Goal: Task Accomplishment & Management: Use online tool/utility

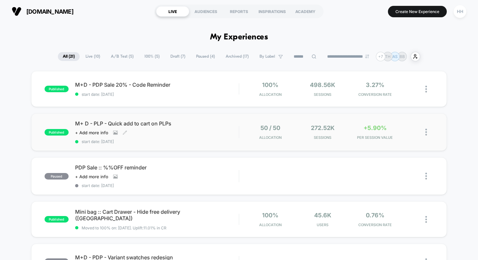
click at [145, 126] on span "M+ D - PLP - Quick add to cart on PLPs" at bounding box center [157, 123] width 164 height 7
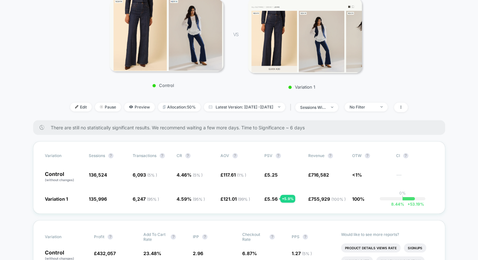
scroll to position [97, 0]
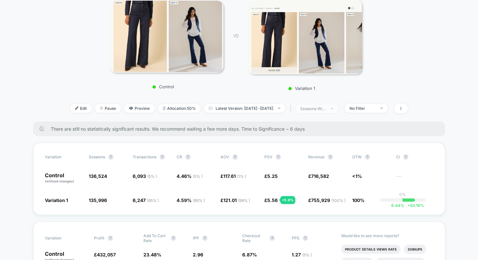
click at [333, 109] on img at bounding box center [332, 108] width 2 height 1
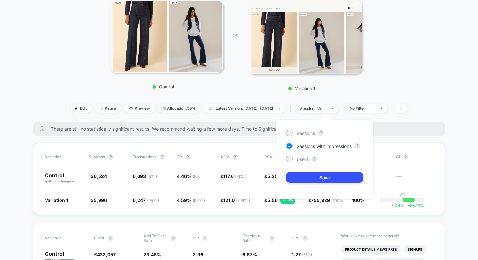
click at [395, 86] on div "Control VS Variation 1" at bounding box center [236, 43] width 368 height 102
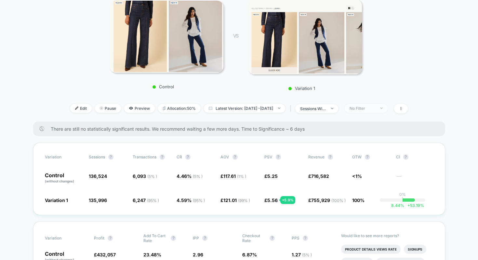
click at [376, 110] on div "No Filter" at bounding box center [363, 108] width 26 height 5
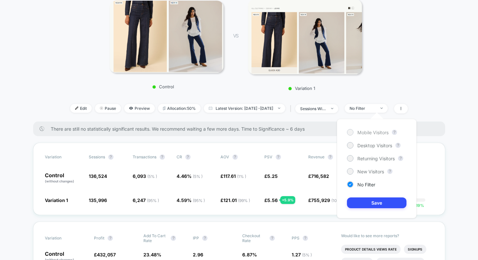
click at [349, 133] on div at bounding box center [350, 131] width 5 height 5
click at [363, 205] on button "Save" at bounding box center [377, 202] width 60 height 11
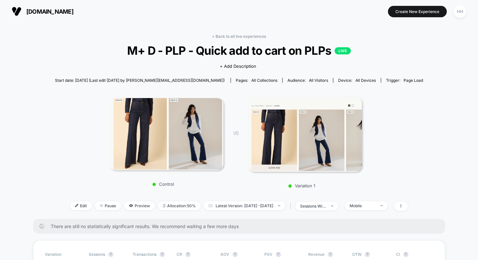
click at [222, 39] on div "< Back to all live experiences M+ D - PLP - Quick add to cart on PLPs LIVE Clic…" at bounding box center [239, 126] width 368 height 185
click at [219, 35] on link "< Back to all live experiences" at bounding box center [239, 36] width 54 height 5
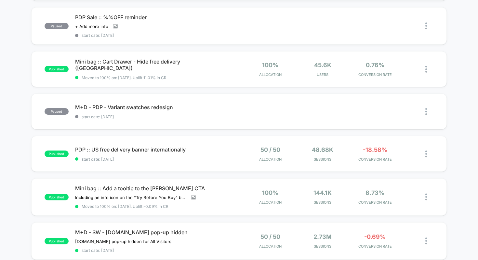
scroll to position [152, 0]
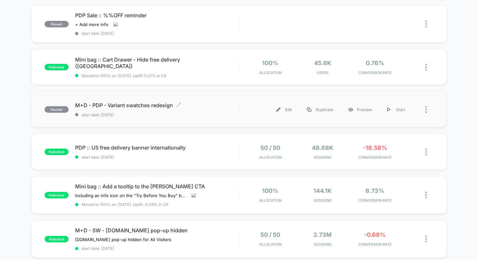
click at [90, 102] on span "M+D - PDP - Variant swatches redesign Click to edit experience details" at bounding box center [157, 105] width 164 height 7
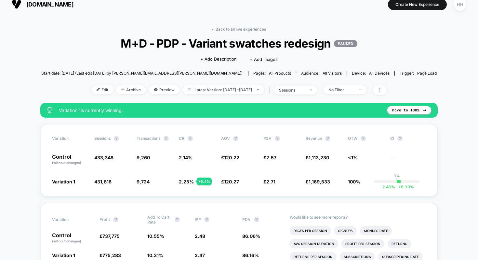
scroll to position [7, 0]
